Goal: Book appointment/travel/reservation

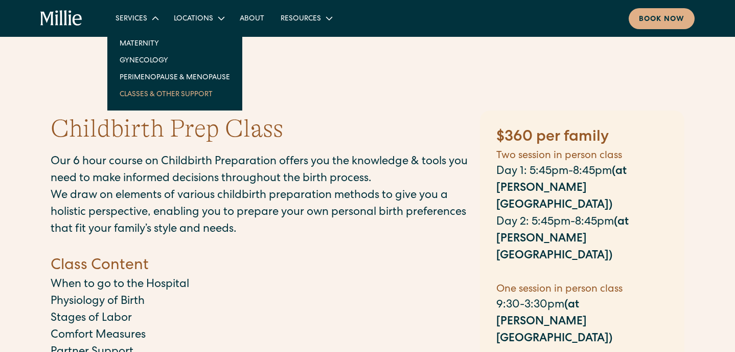
click at [141, 94] on link "Classes & Other Support" at bounding box center [174, 93] width 127 height 17
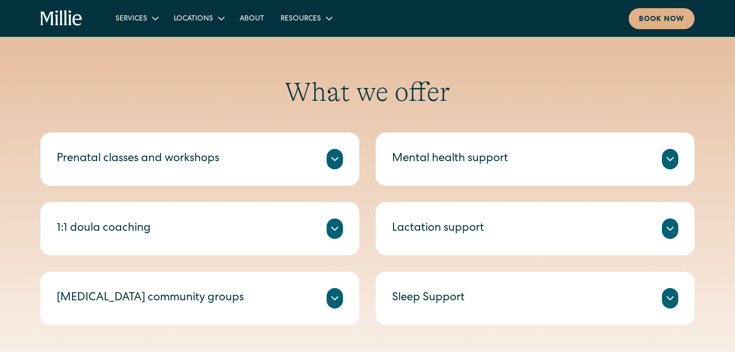
scroll to position [351, 0]
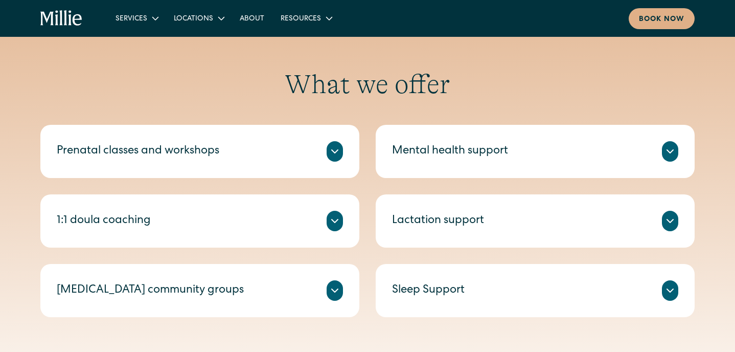
click at [340, 291] on icon at bounding box center [335, 290] width 12 height 12
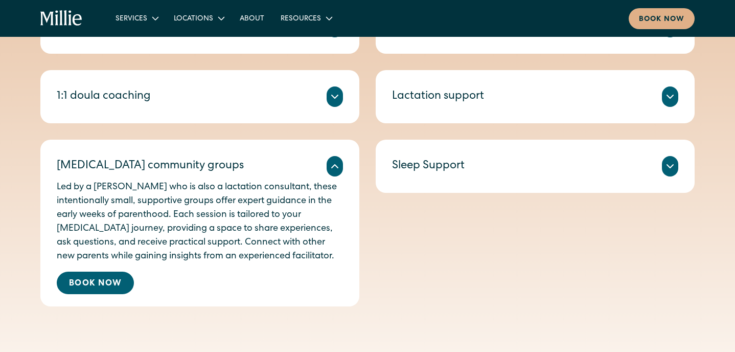
scroll to position [477, 0]
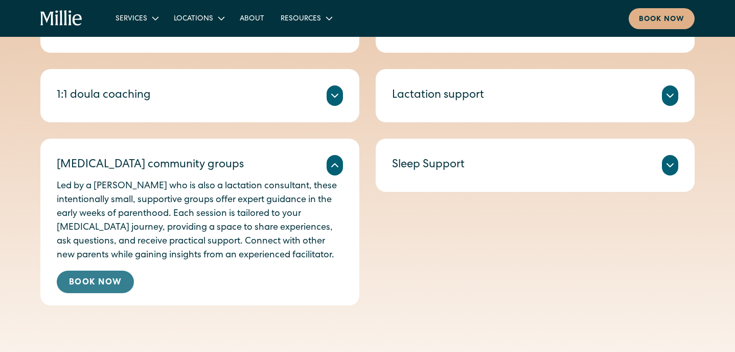
click at [102, 284] on link "Book Now" at bounding box center [95, 282] width 77 height 23
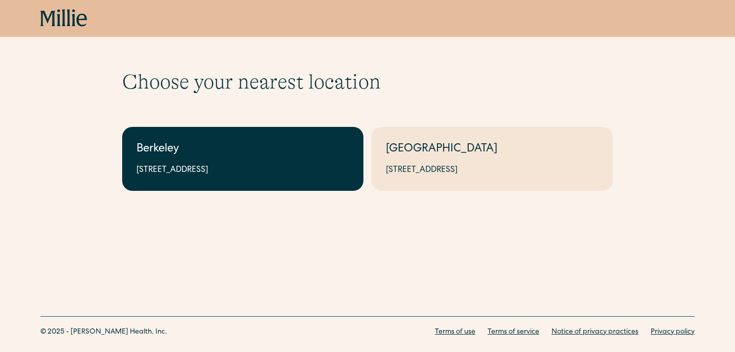
click at [186, 173] on div "2999 Regent St, Suite 524, Berkeley, CA 94705" at bounding box center [243, 170] width 213 height 12
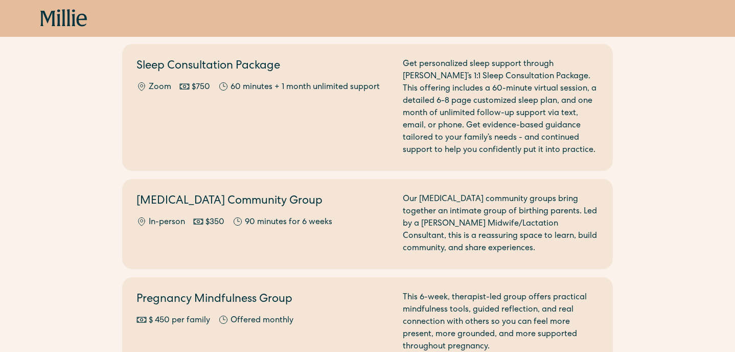
scroll to position [1163, 0]
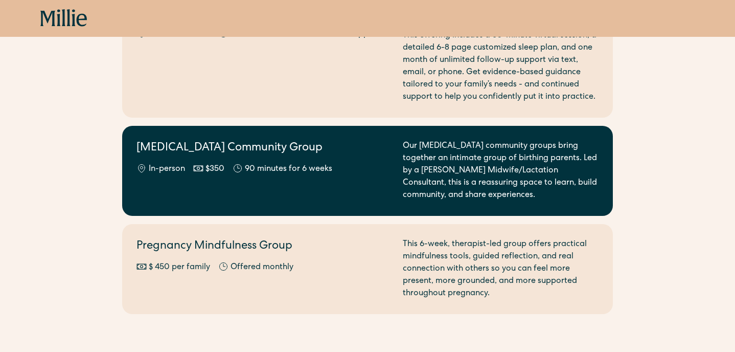
click at [357, 167] on div "Postpartum Community Group In-person $350 90 minutes for 6 weeks" at bounding box center [264, 170] width 254 height 61
